Goal: Task Accomplishment & Management: Use online tool/utility

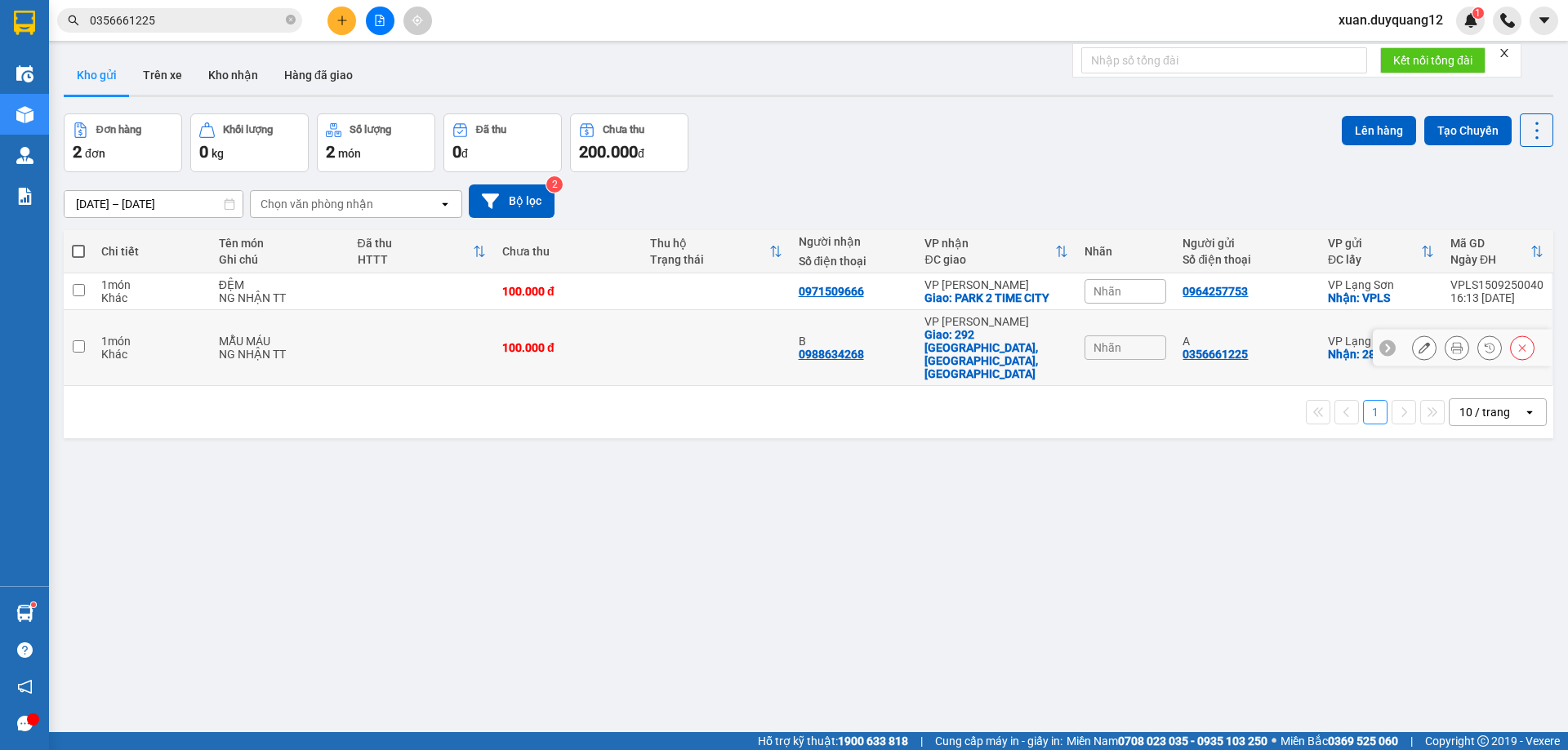
click at [672, 320] on td at bounding box center [715, 347] width 147 height 76
checkbox input "true"
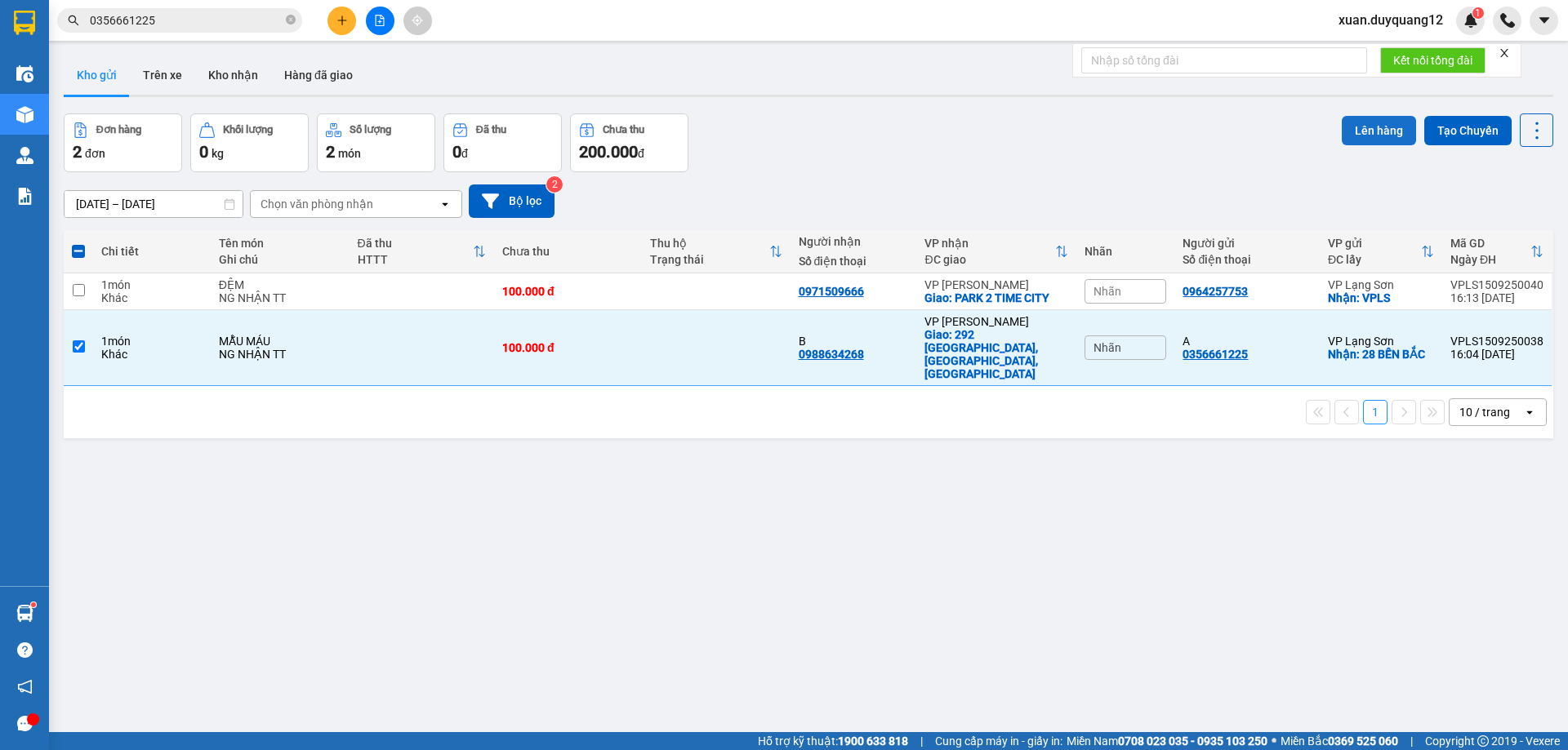
click at [1366, 141] on button "Lên hàng" at bounding box center [1378, 131] width 74 height 30
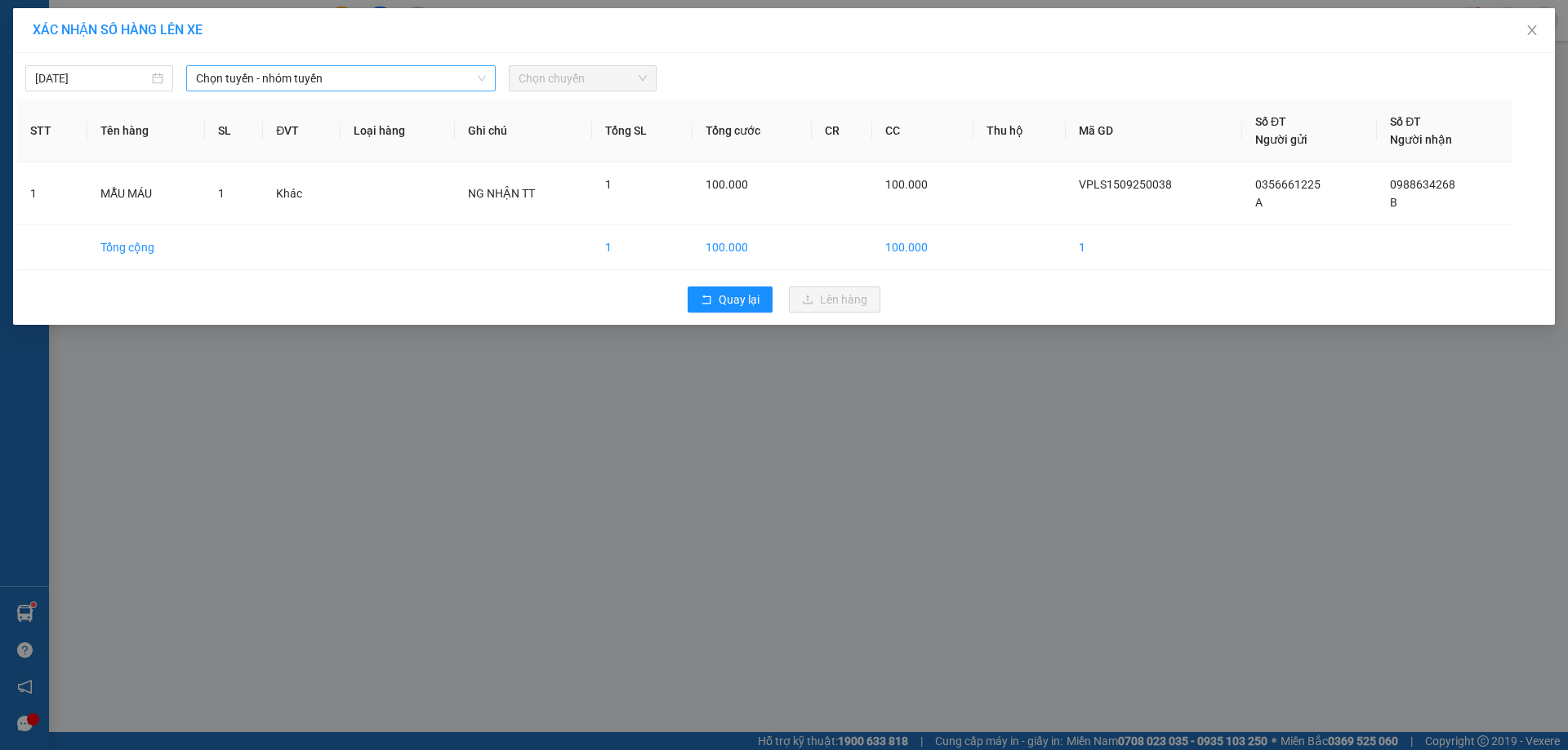
click at [329, 80] on span "Chọn tuyến - nhóm tuyến" at bounding box center [341, 78] width 290 height 25
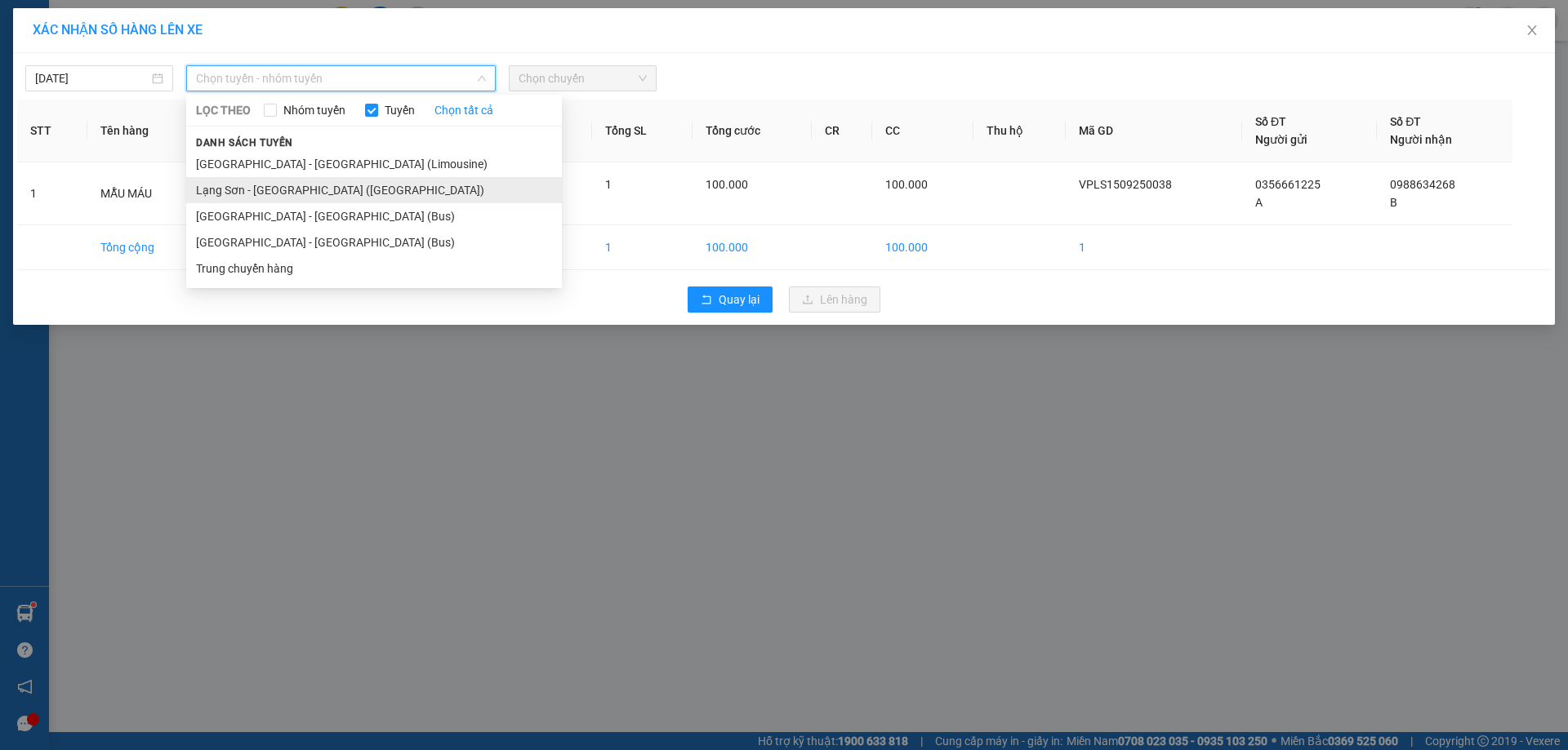
click at [277, 189] on li "Lạng Sơn - [GEOGRAPHIC_DATA] ([GEOGRAPHIC_DATA])" at bounding box center [373, 190] width 375 height 26
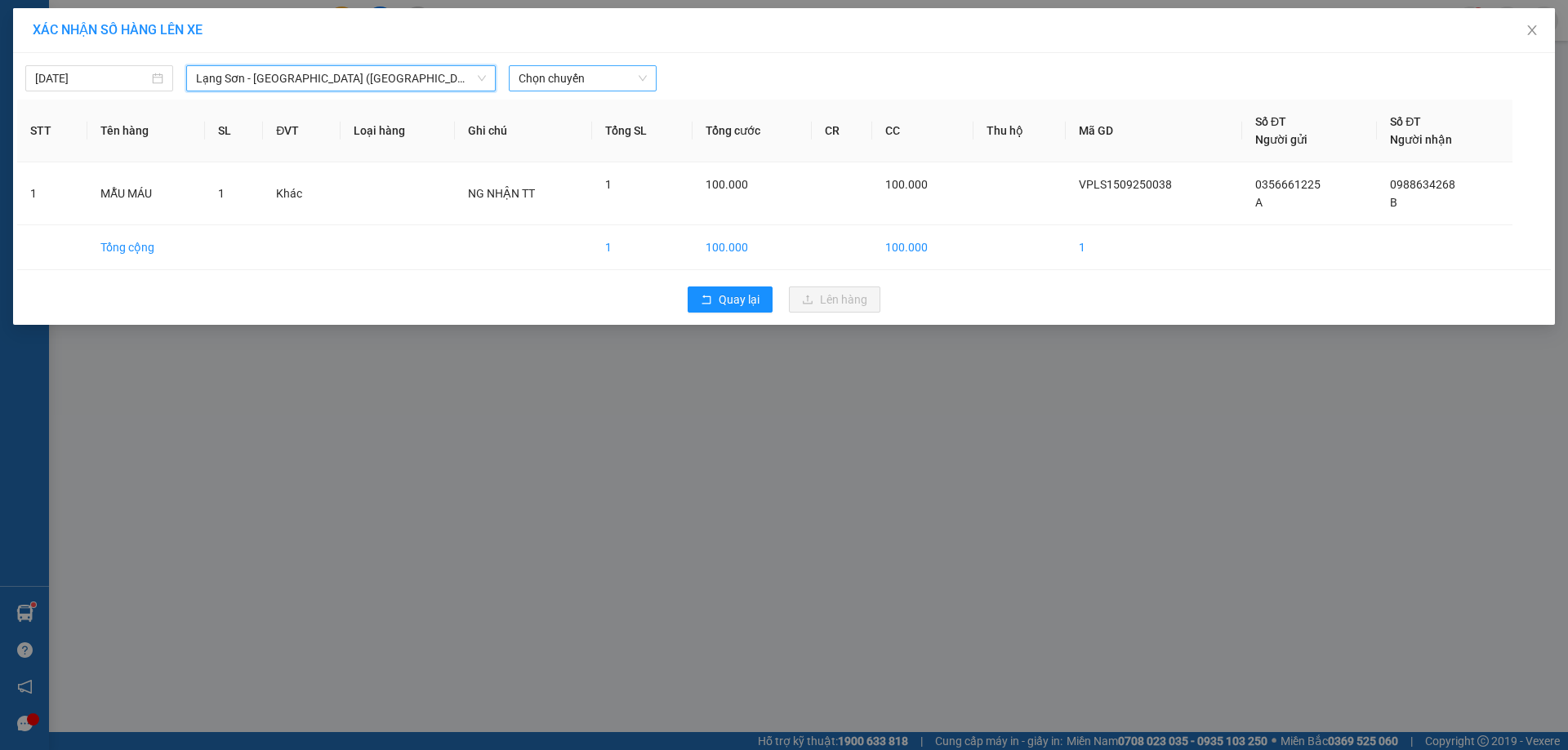
click at [590, 77] on span "Chọn chuyến" at bounding box center [583, 78] width 129 height 25
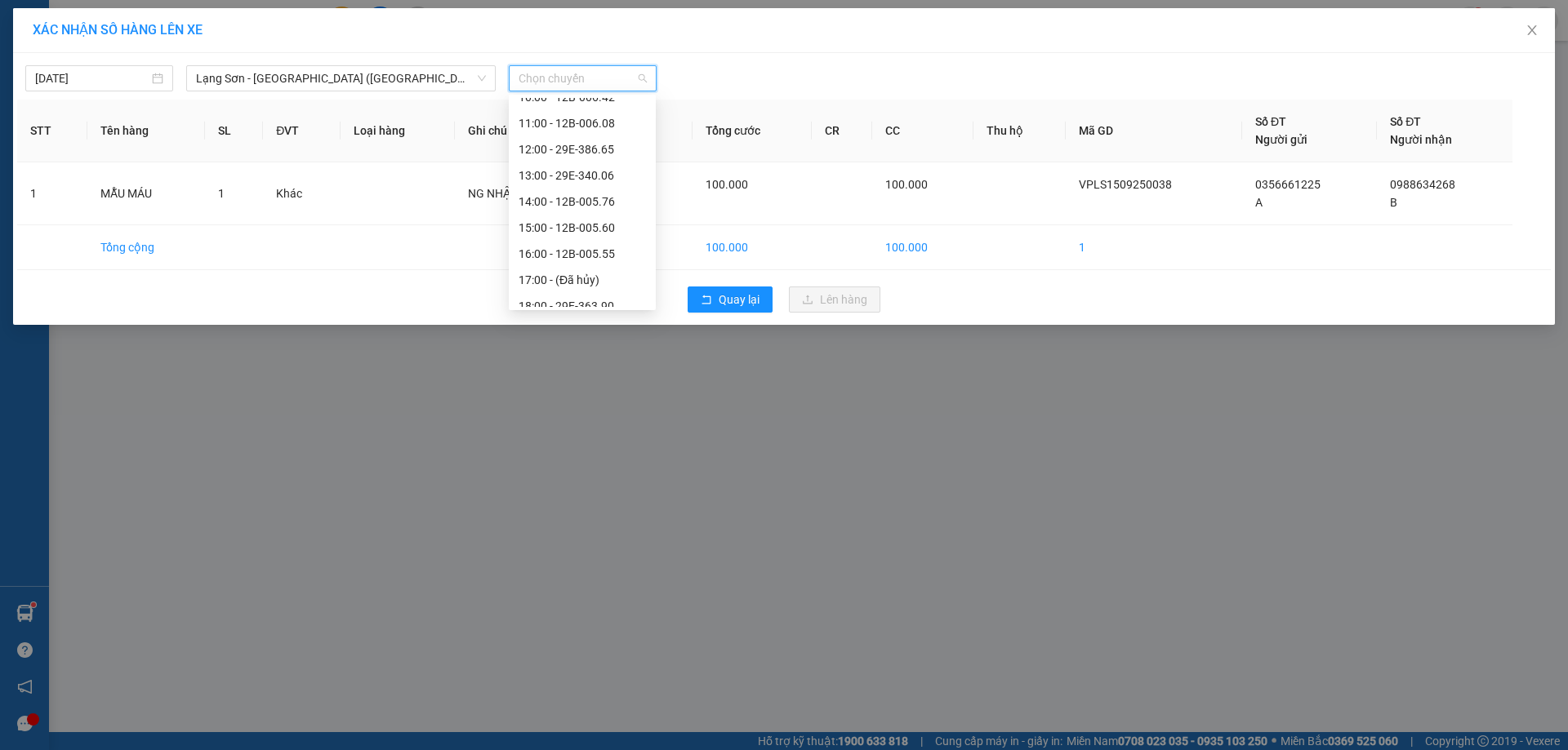
scroll to position [230, 0]
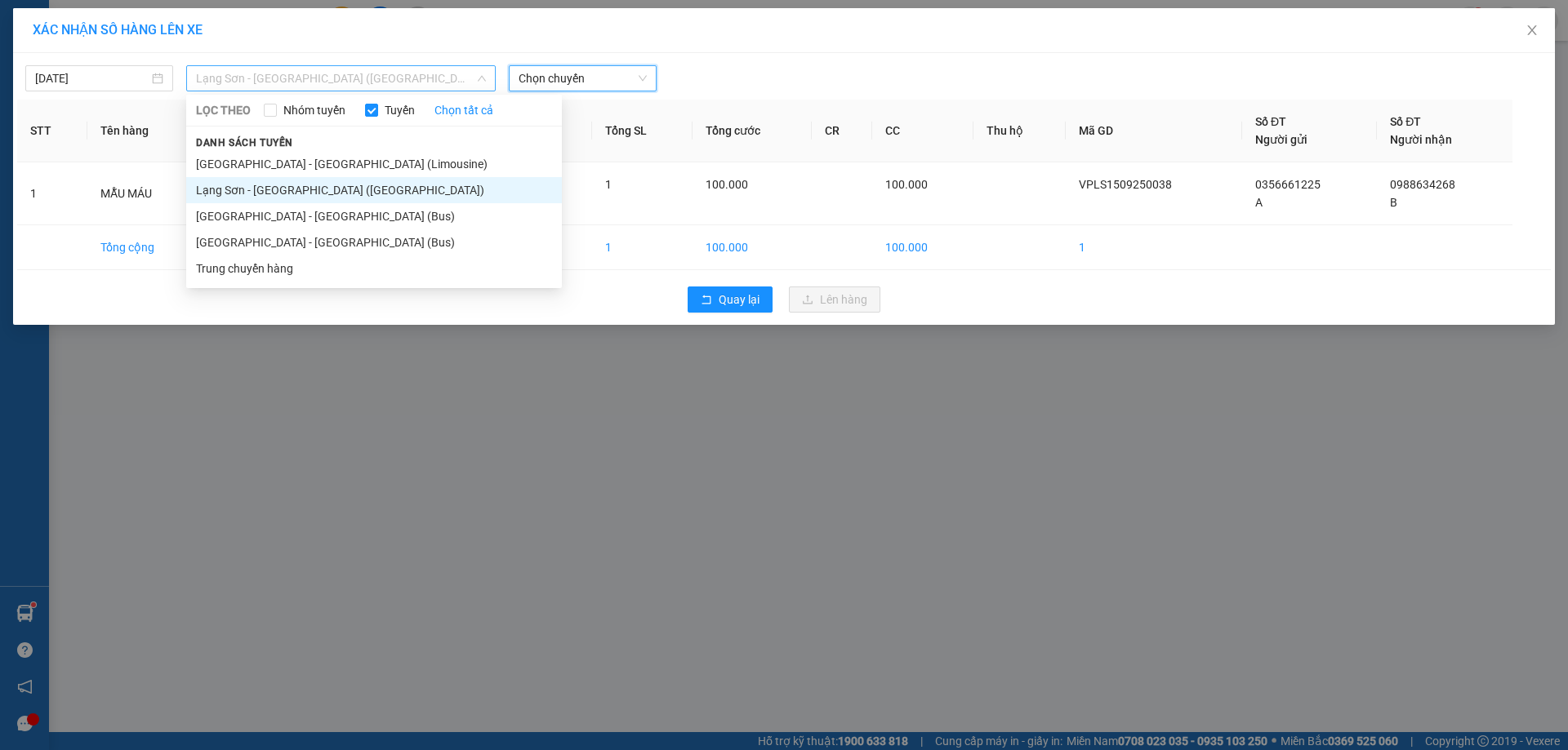
click at [276, 81] on span "Lạng Sơn - [GEOGRAPHIC_DATA] ([GEOGRAPHIC_DATA])" at bounding box center [341, 78] width 290 height 25
drag, startPoint x: 258, startPoint y: 247, endPoint x: 275, endPoint y: 235, distance: 20.8
click at [259, 247] on li "[GEOGRAPHIC_DATA] - [GEOGRAPHIC_DATA] (Bus)" at bounding box center [373, 242] width 375 height 26
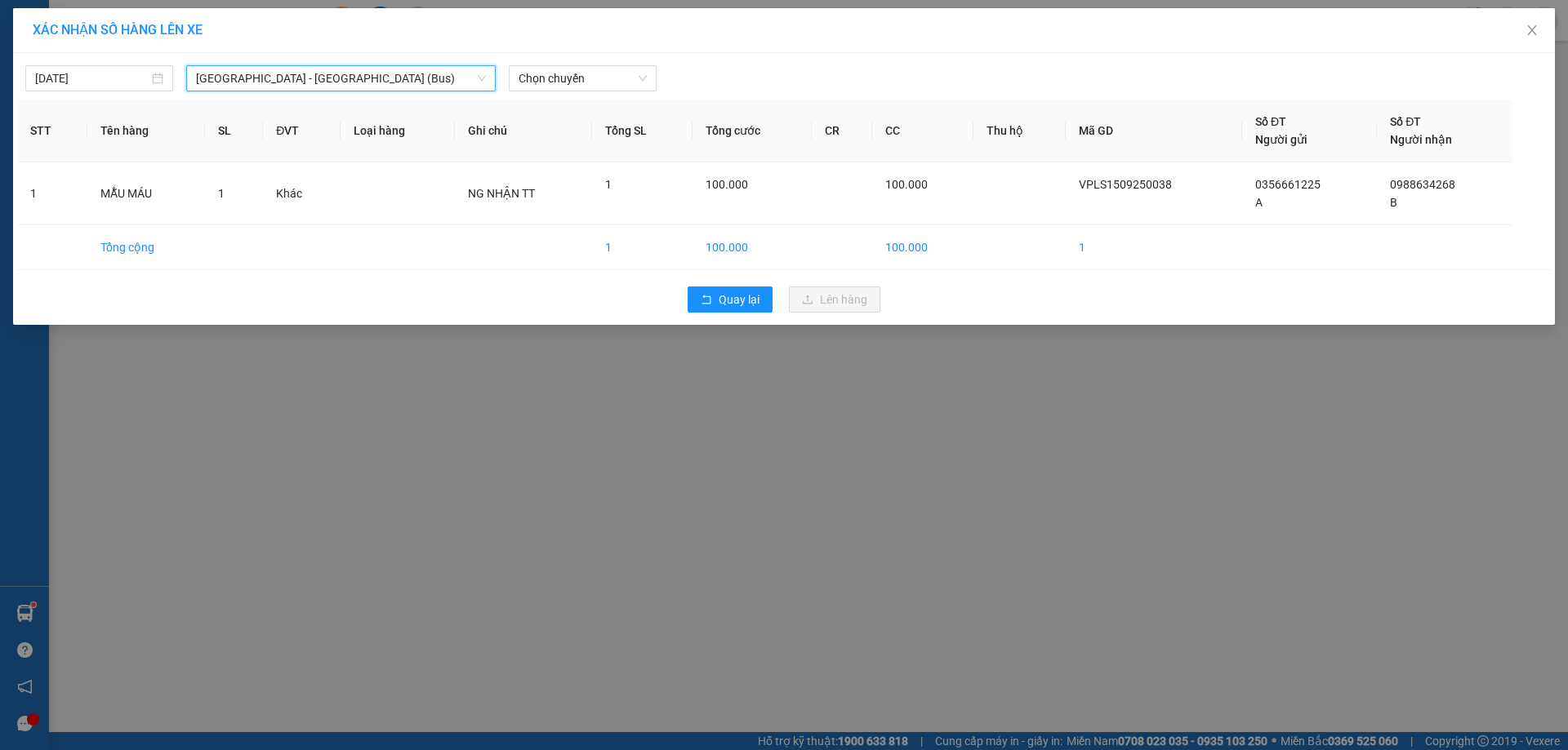
click at [596, 60] on div "[DATE] [GEOGRAPHIC_DATA] - [GEOGRAPHIC_DATA] (Bus) [GEOGRAPHIC_DATA] - [GEOGRAP…" at bounding box center [783, 74] width 1533 height 35
click at [599, 81] on span "Chọn chuyến" at bounding box center [583, 78] width 129 height 25
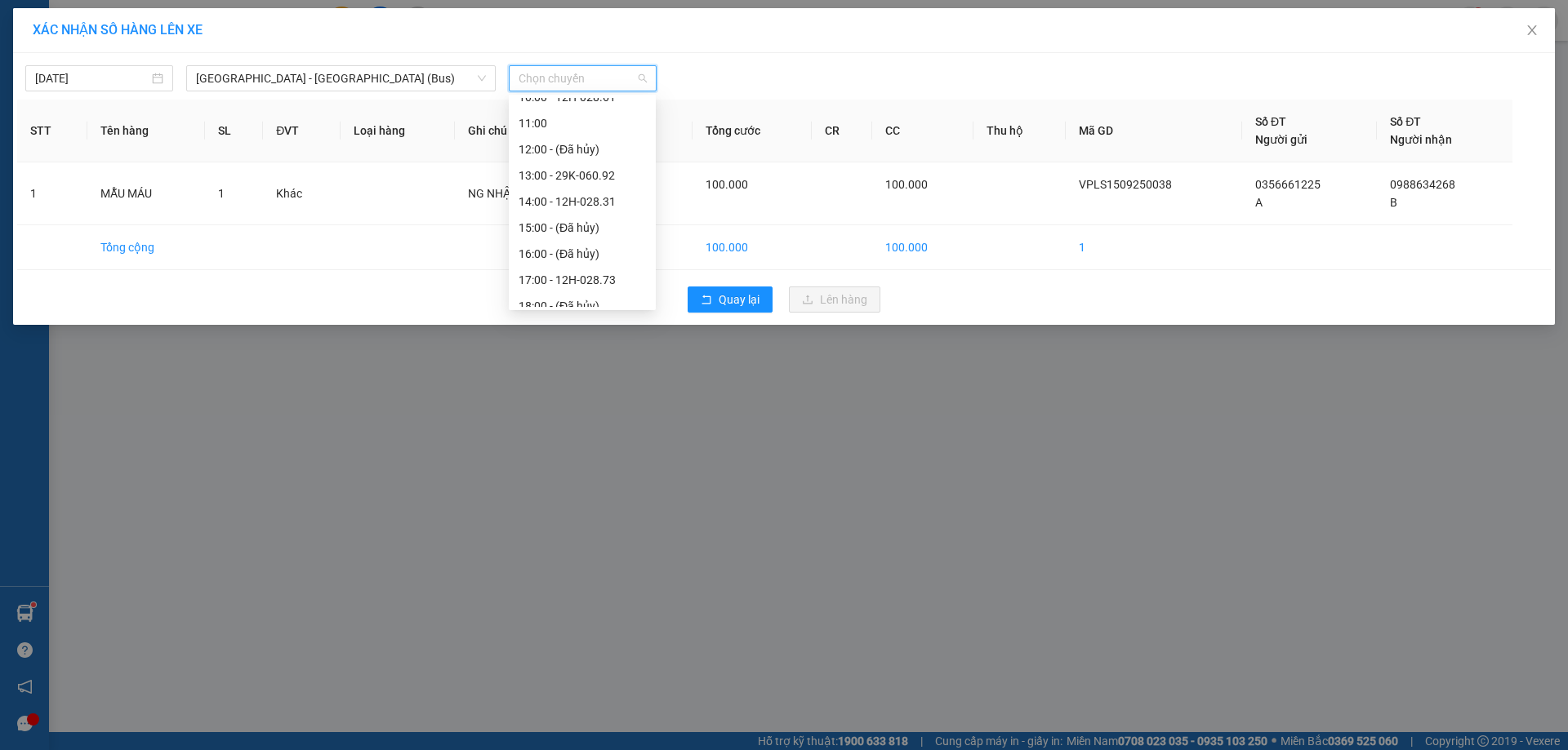
scroll to position [207, 0]
click at [581, 263] on div "17:00 - 12H-028.73" at bounding box center [582, 270] width 128 height 18
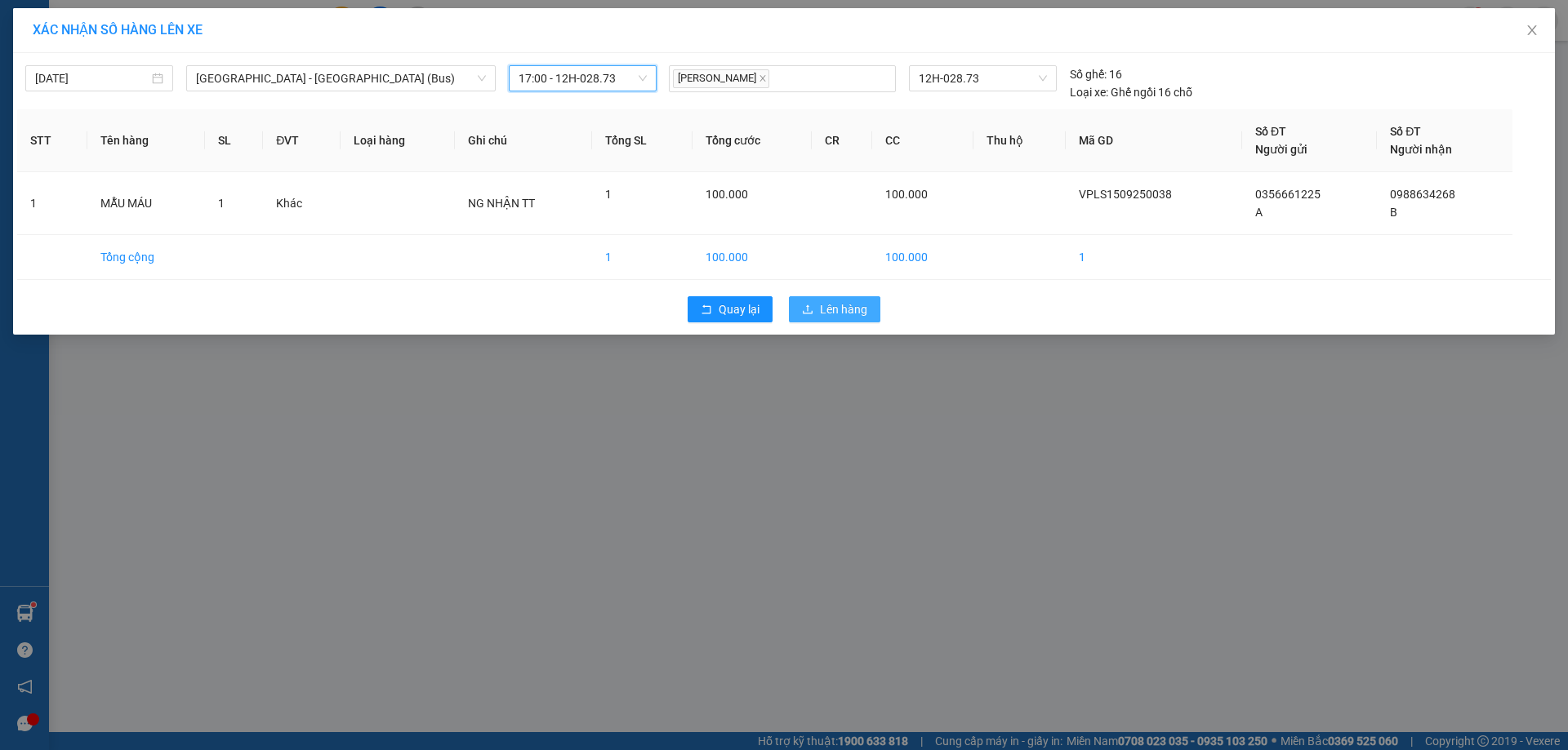
click at [839, 305] on span "Lên hàng" at bounding box center [843, 310] width 48 height 18
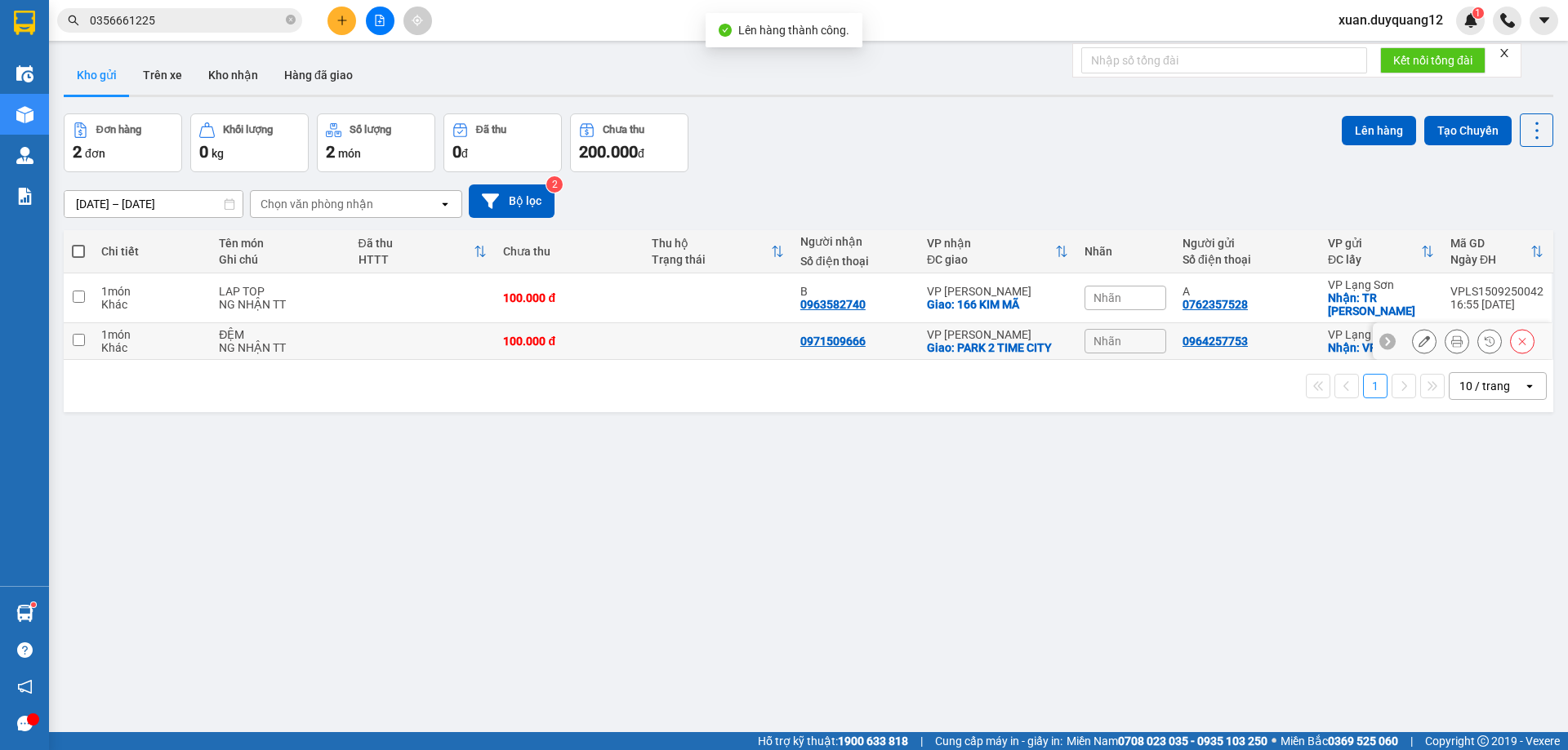
click at [682, 345] on td at bounding box center [718, 341] width 148 height 37
checkbox input "true"
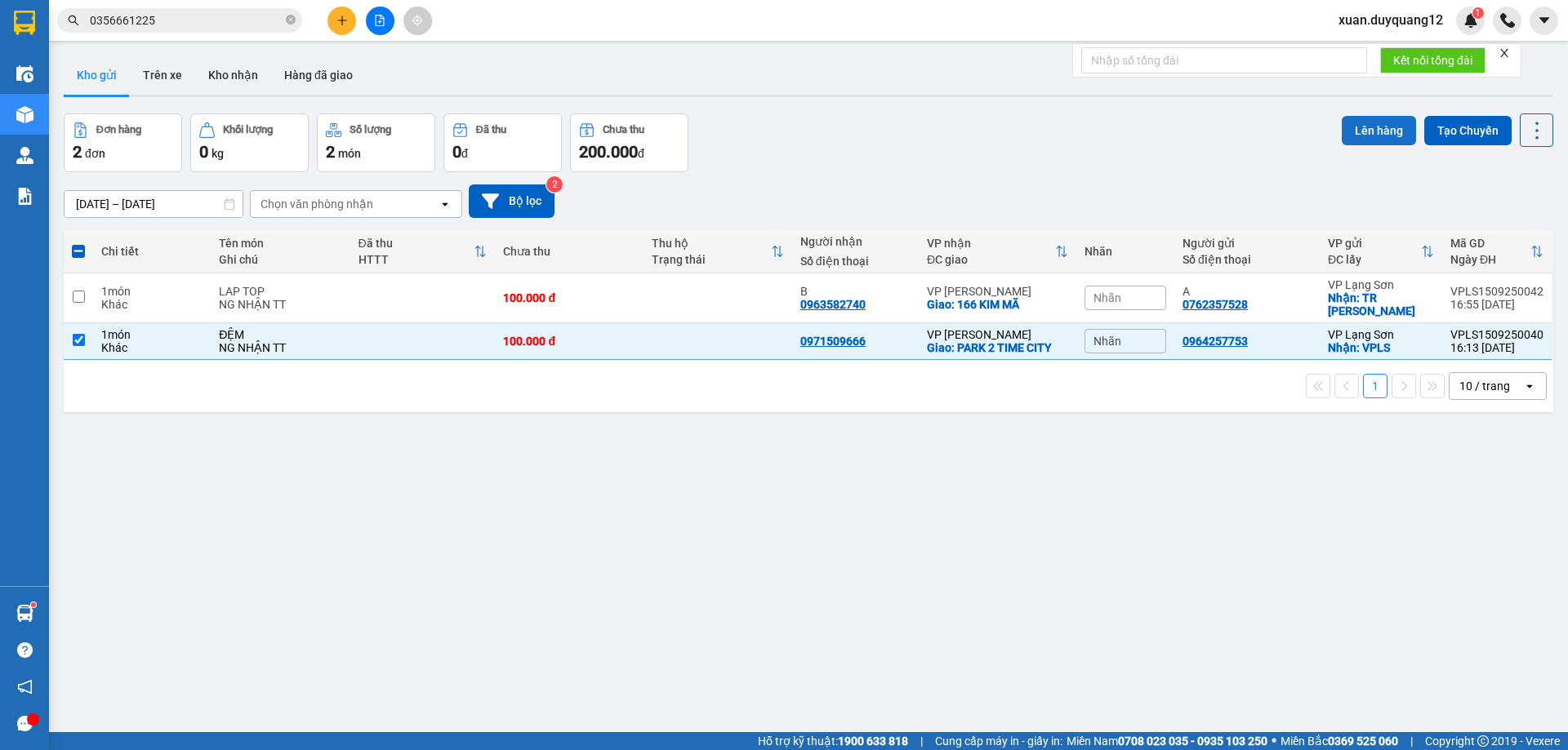
click at [1394, 128] on button "Lên hàng" at bounding box center [1378, 131] width 74 height 30
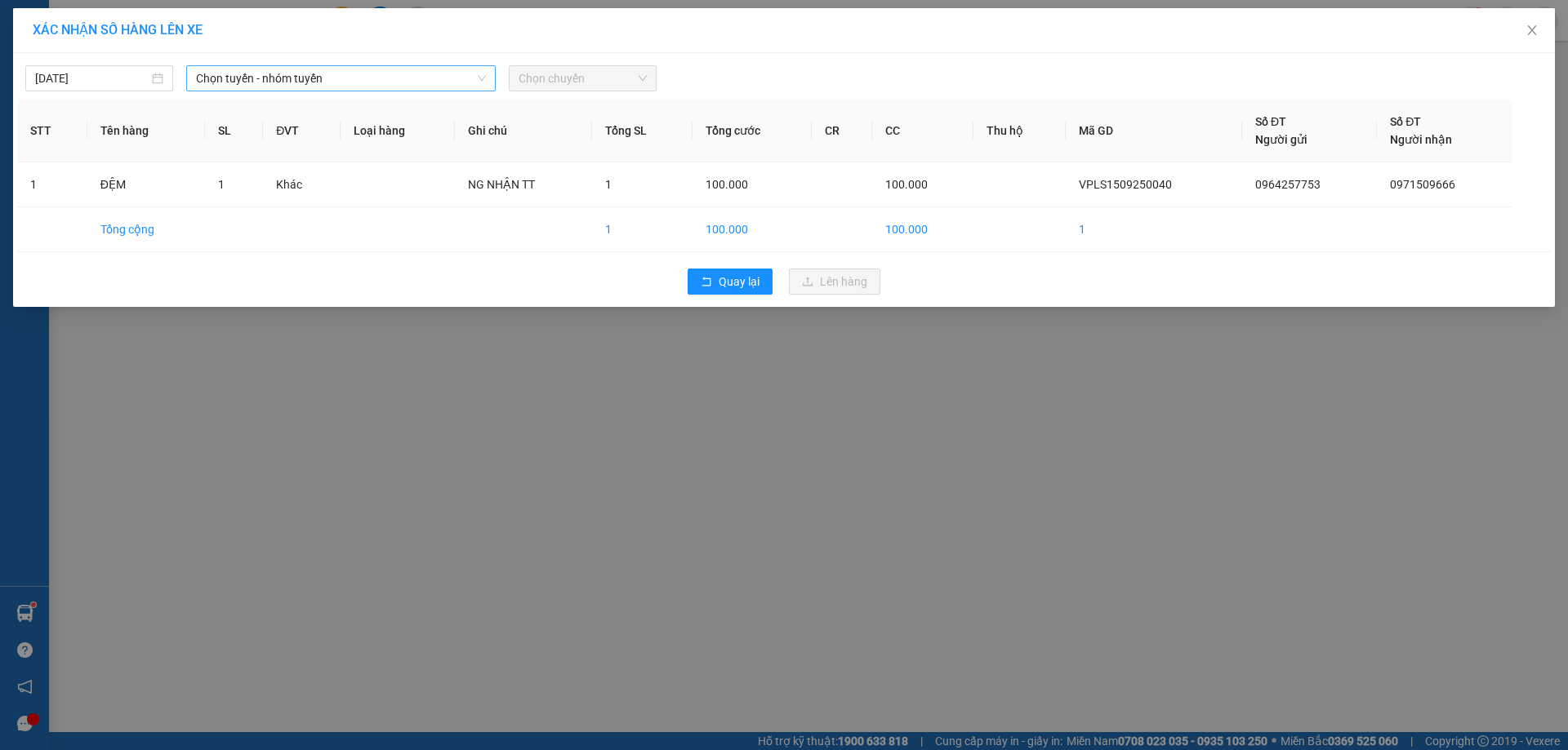
click at [322, 71] on span "Chọn tuyến - nhóm tuyến" at bounding box center [341, 78] width 290 height 25
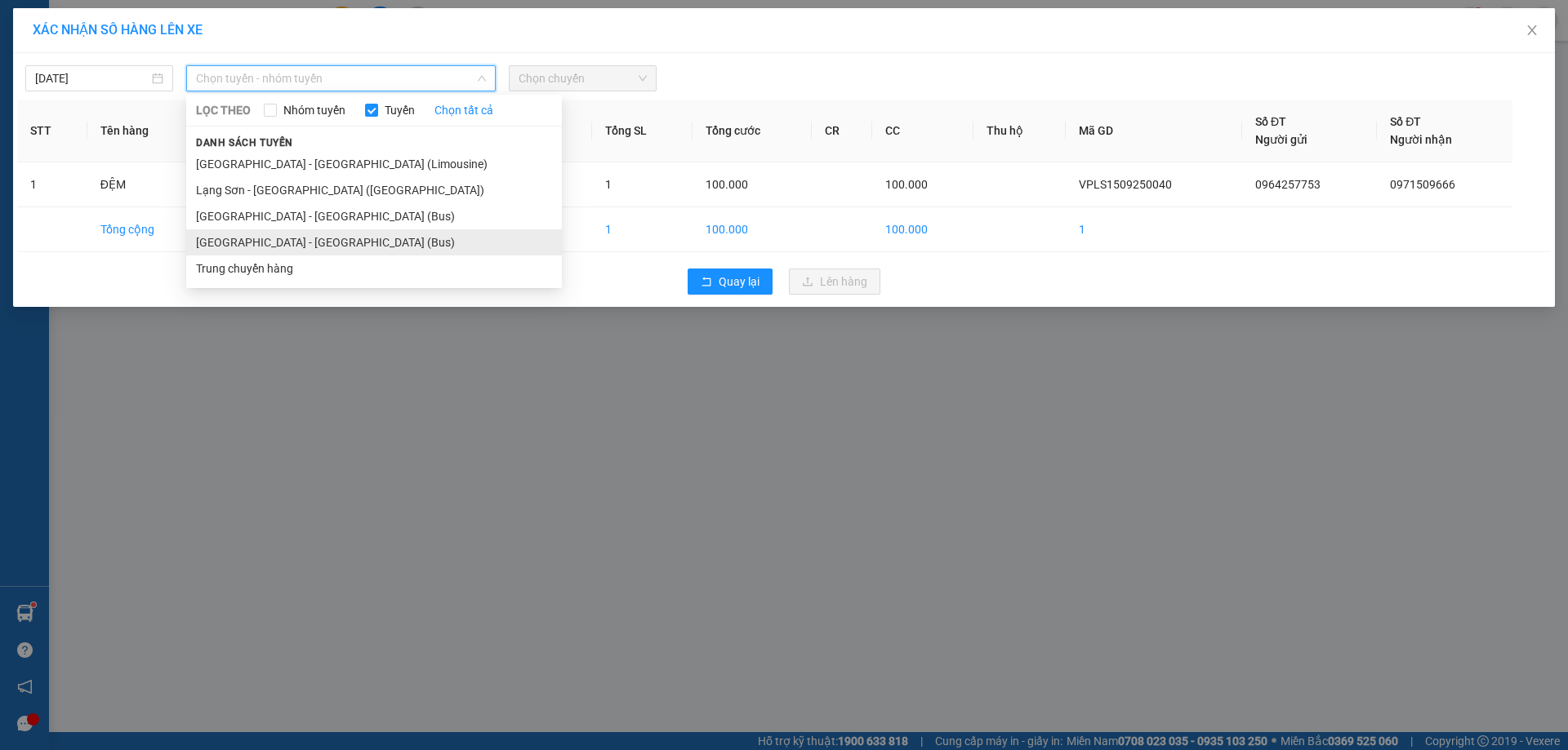
click at [252, 240] on li "[GEOGRAPHIC_DATA] - [GEOGRAPHIC_DATA] (Bus)" at bounding box center [373, 242] width 375 height 26
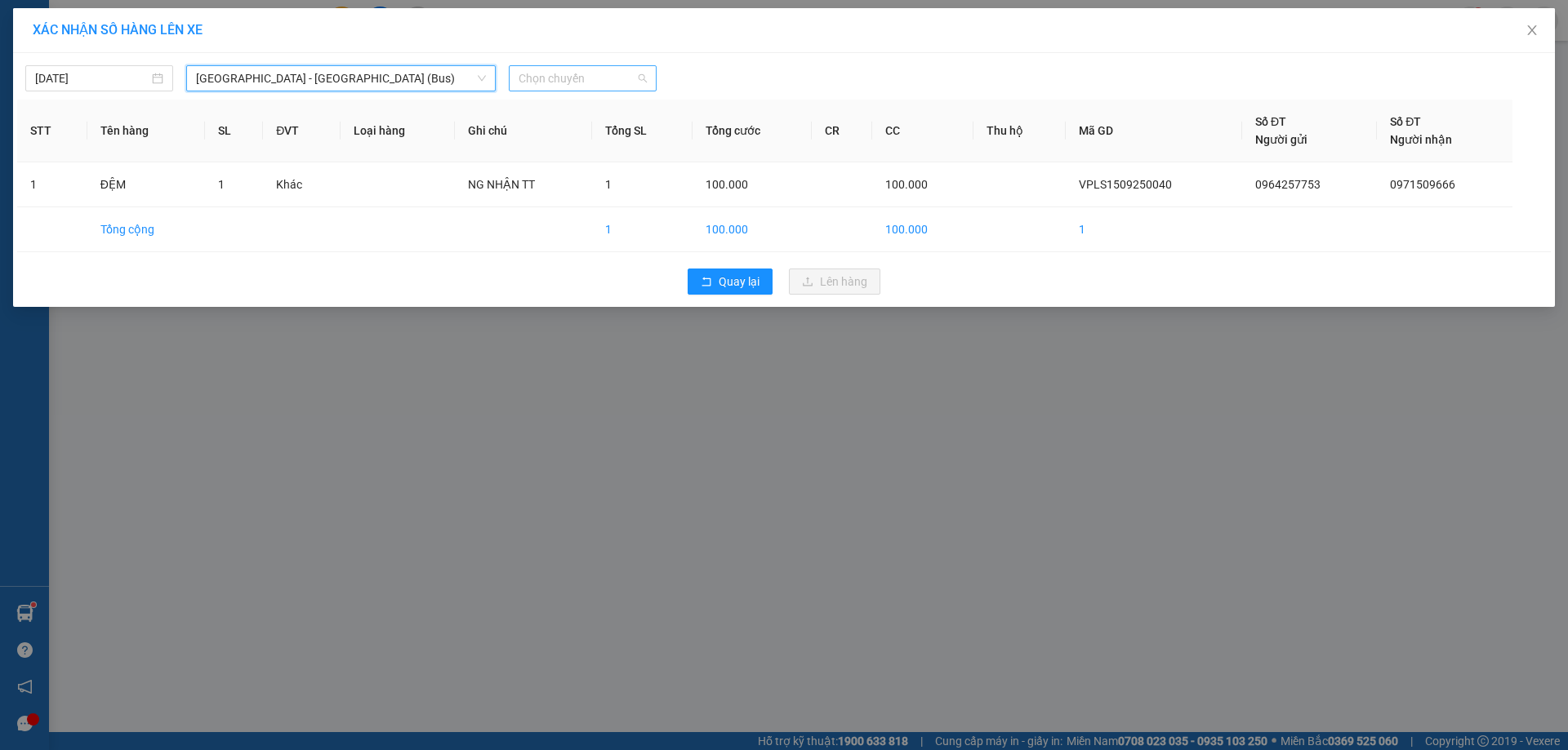
click at [609, 77] on span "Chọn chuyến" at bounding box center [583, 78] width 129 height 25
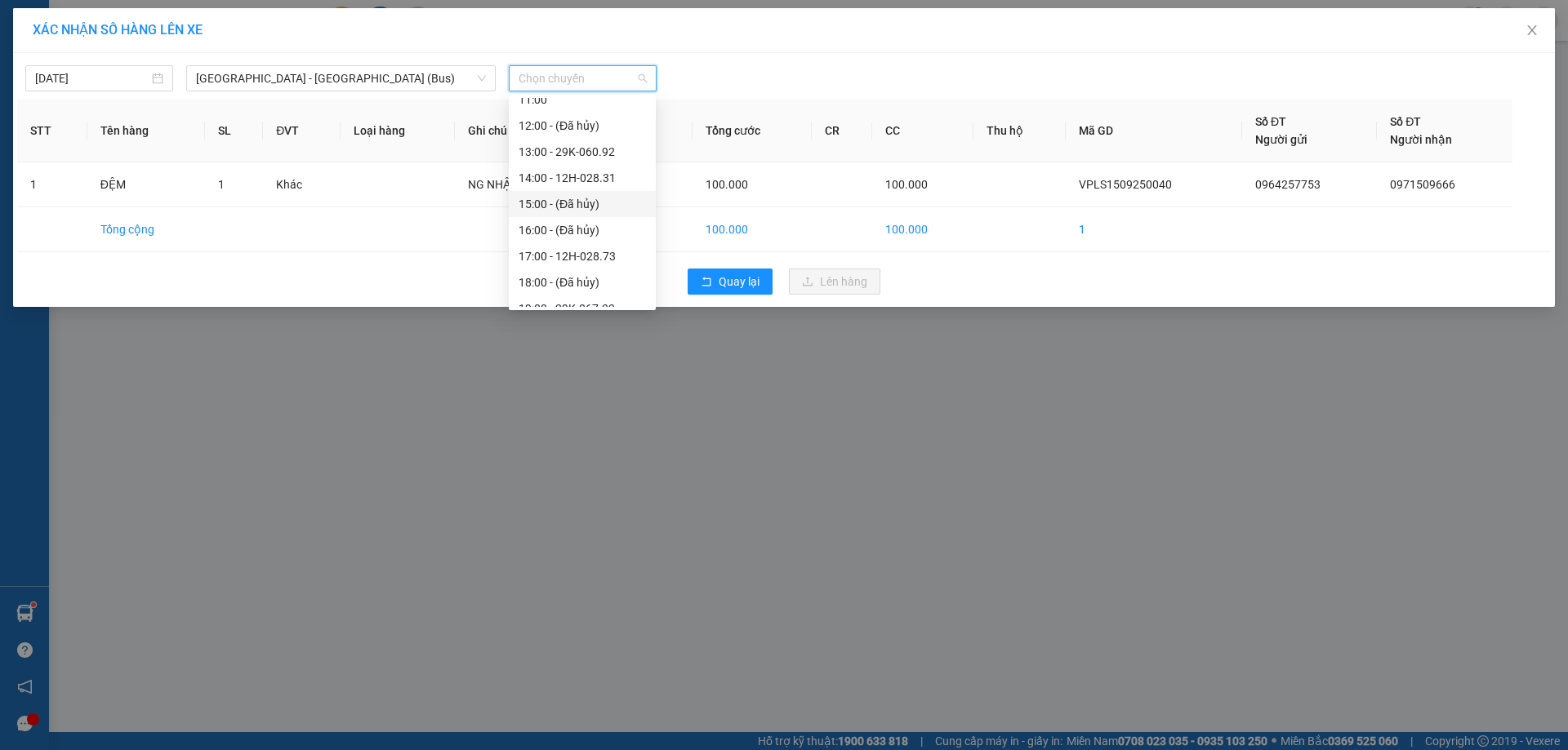
scroll to position [235, 0]
click at [566, 243] on div "17:00 - 12H-028.73" at bounding box center [582, 241] width 128 height 18
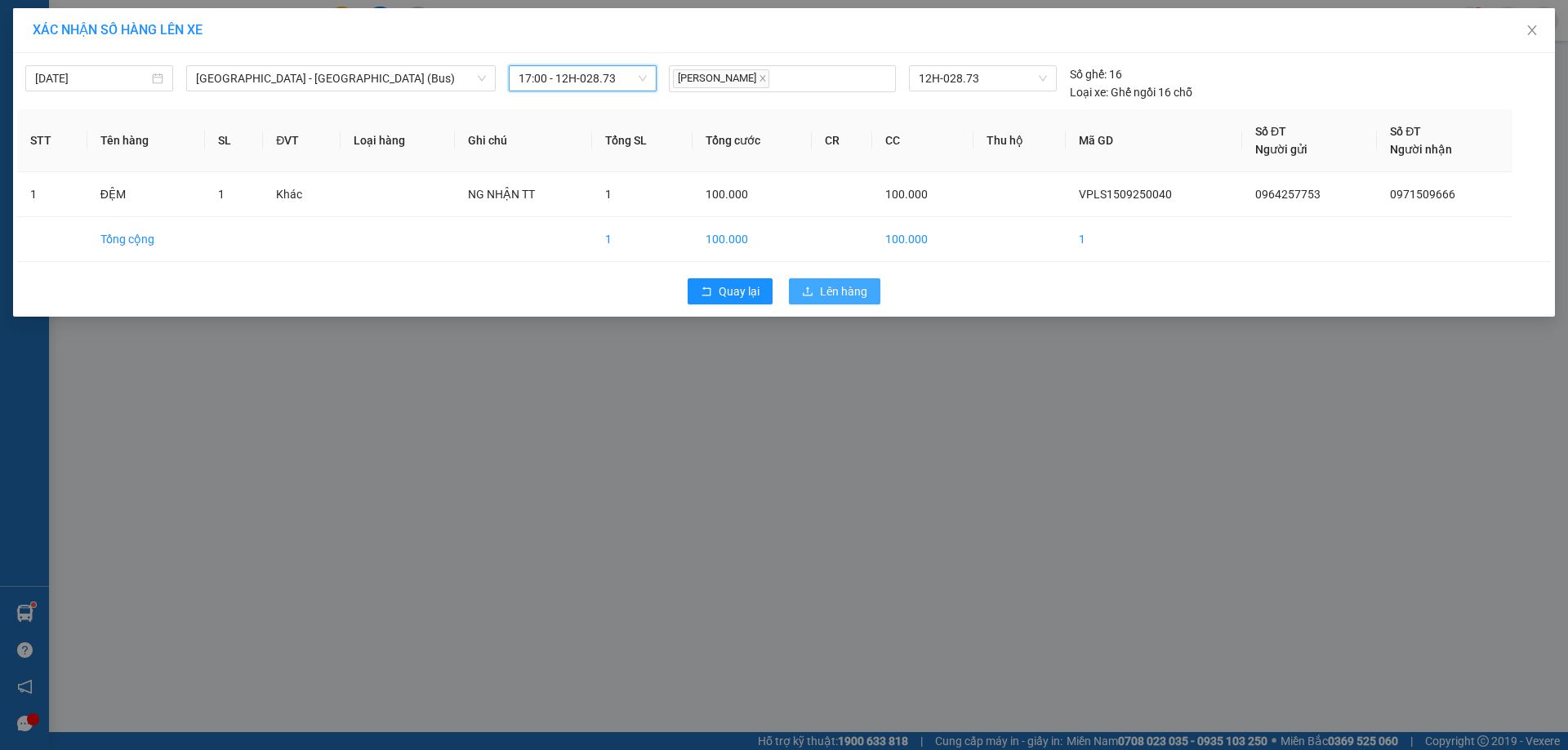
click at [839, 290] on span "Lên hàng" at bounding box center [843, 291] width 48 height 18
